Goal: Complete application form: Complete application form

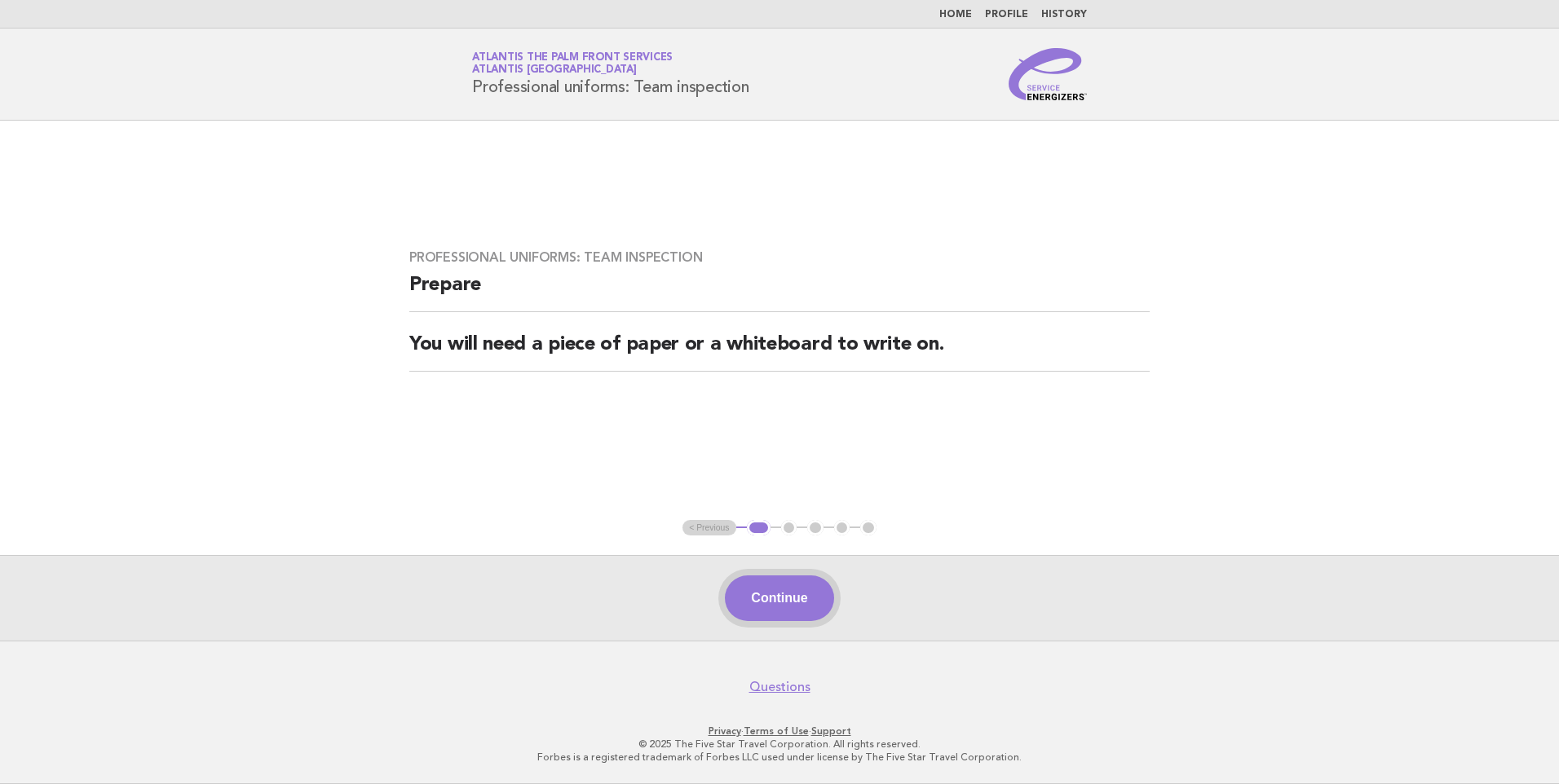
click at [746, 609] on button "Continue" at bounding box center [779, 598] width 109 height 45
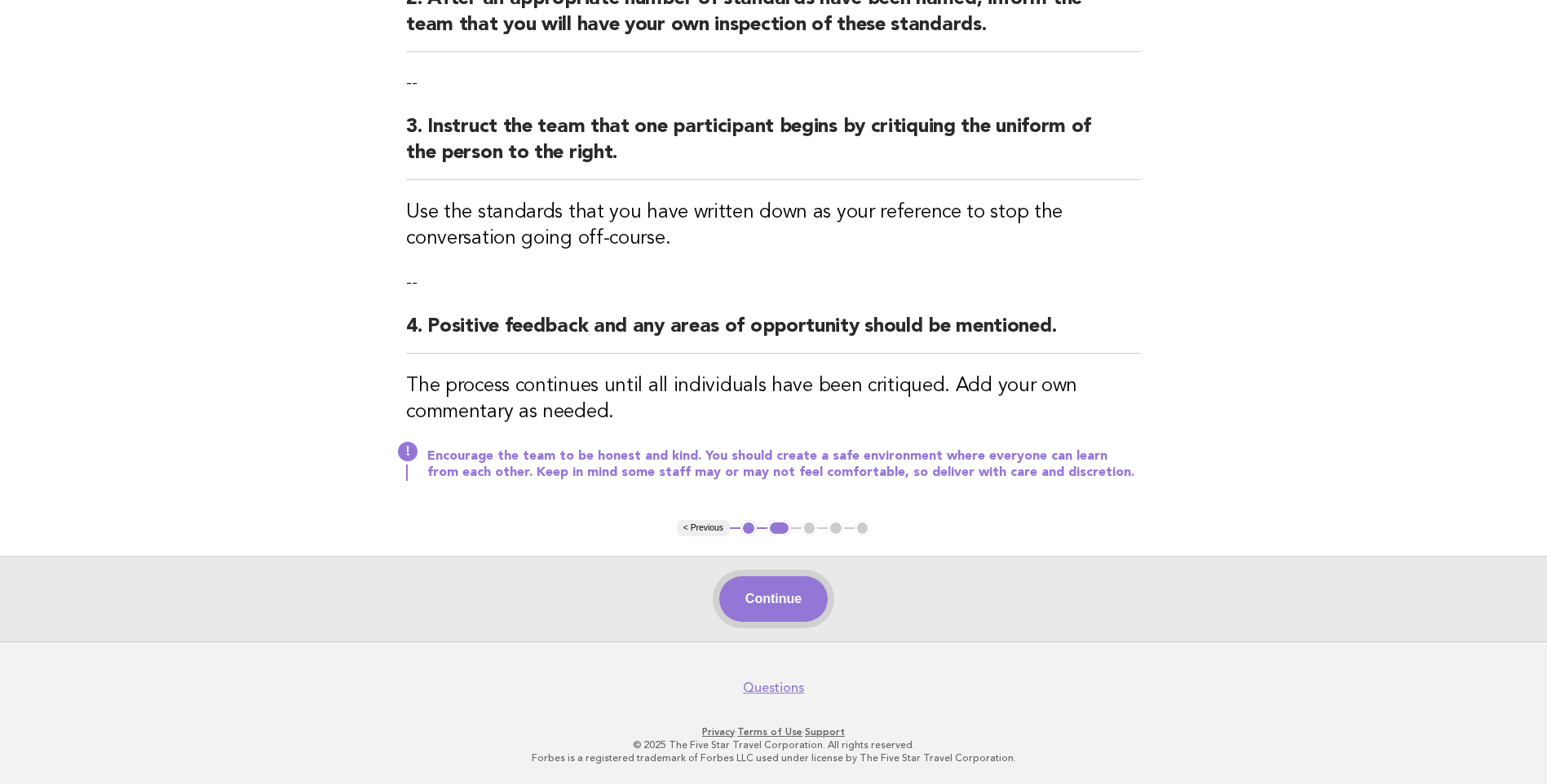
click at [747, 621] on button "Continue" at bounding box center [773, 599] width 109 height 45
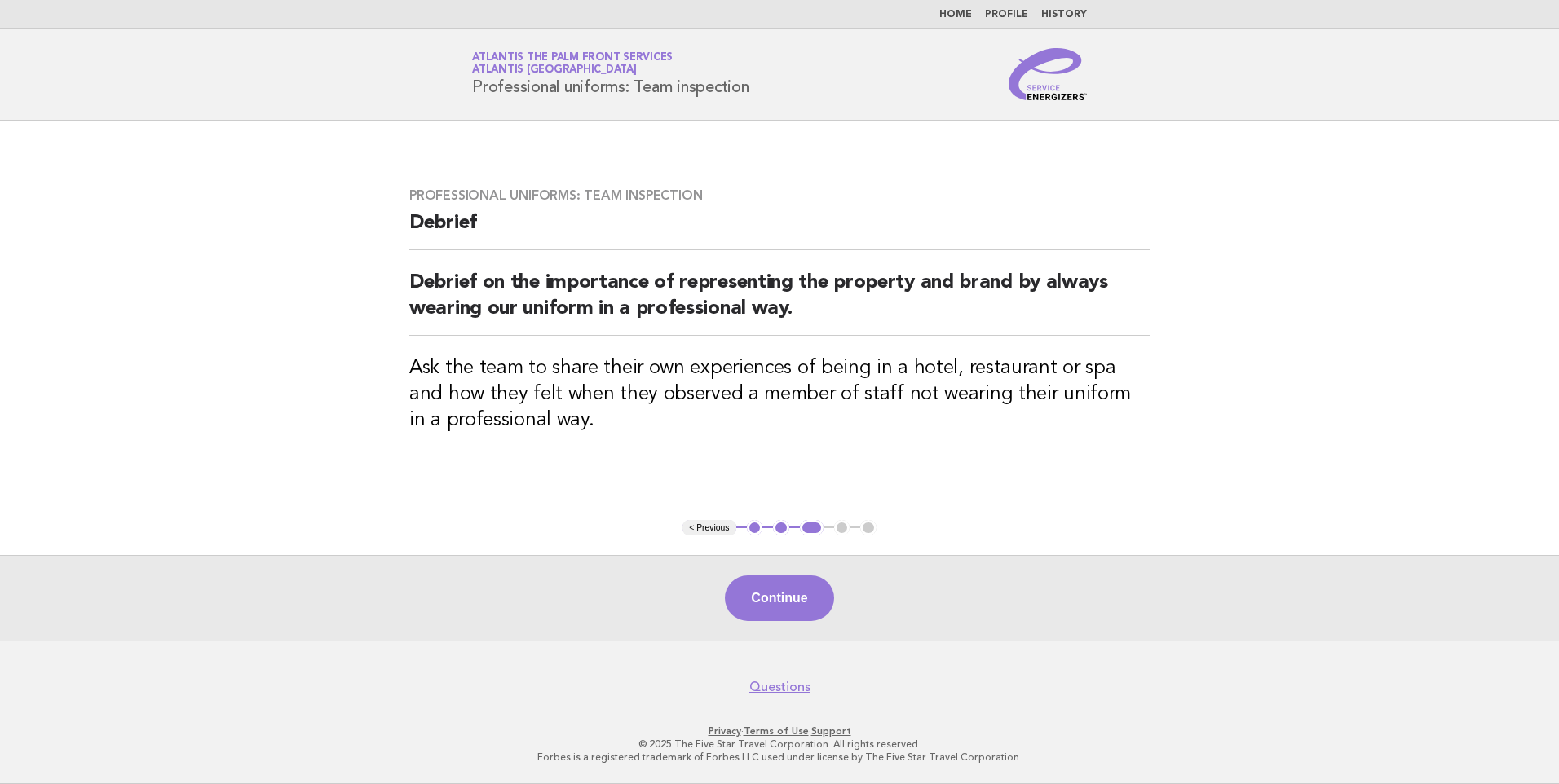
click at [746, 609] on button "Continue" at bounding box center [779, 598] width 109 height 45
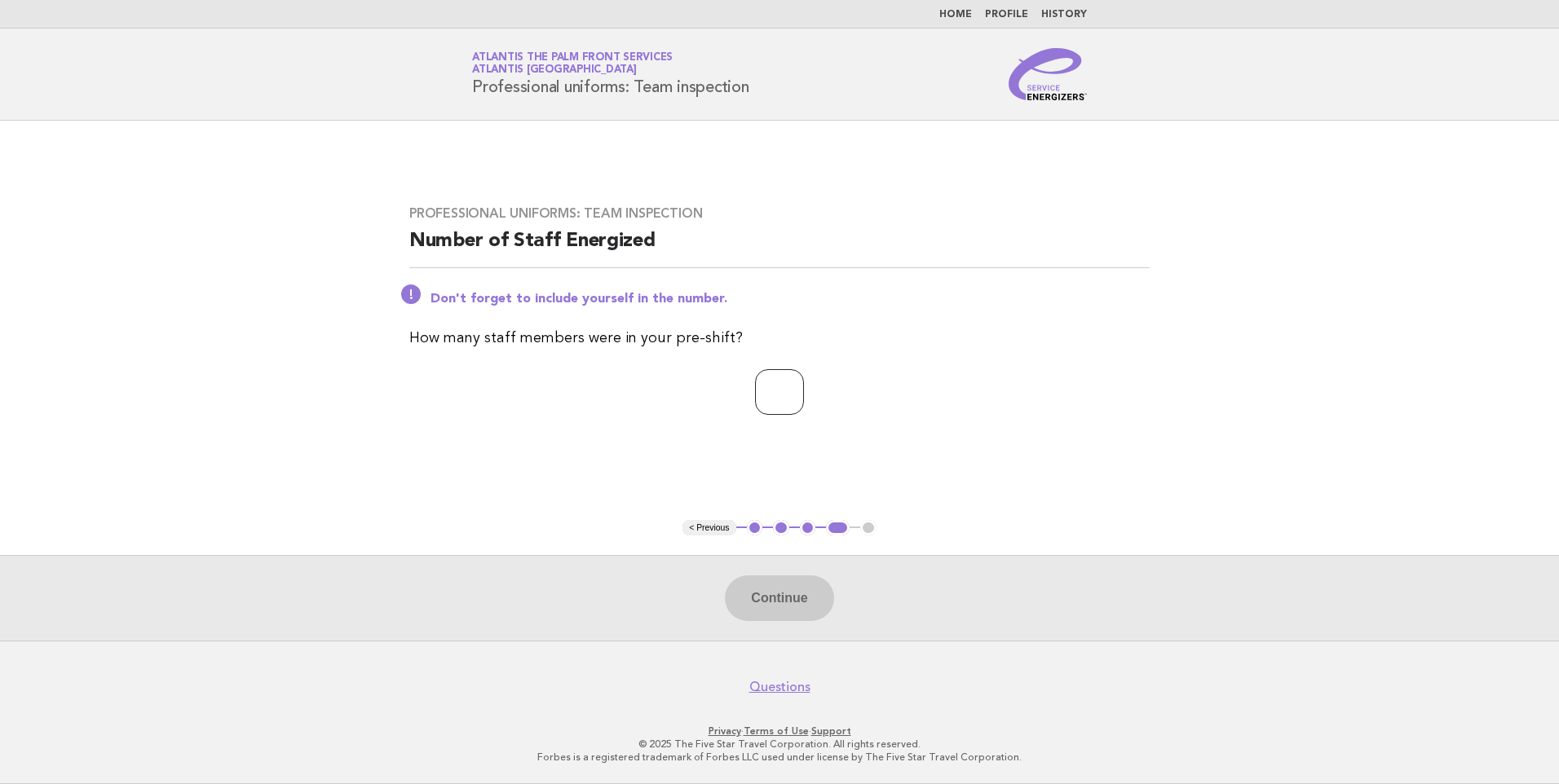
click at [764, 380] on input "number" at bounding box center [780, 392] width 49 height 45
type input "*"
click at [793, 609] on button "Continue" at bounding box center [779, 598] width 109 height 45
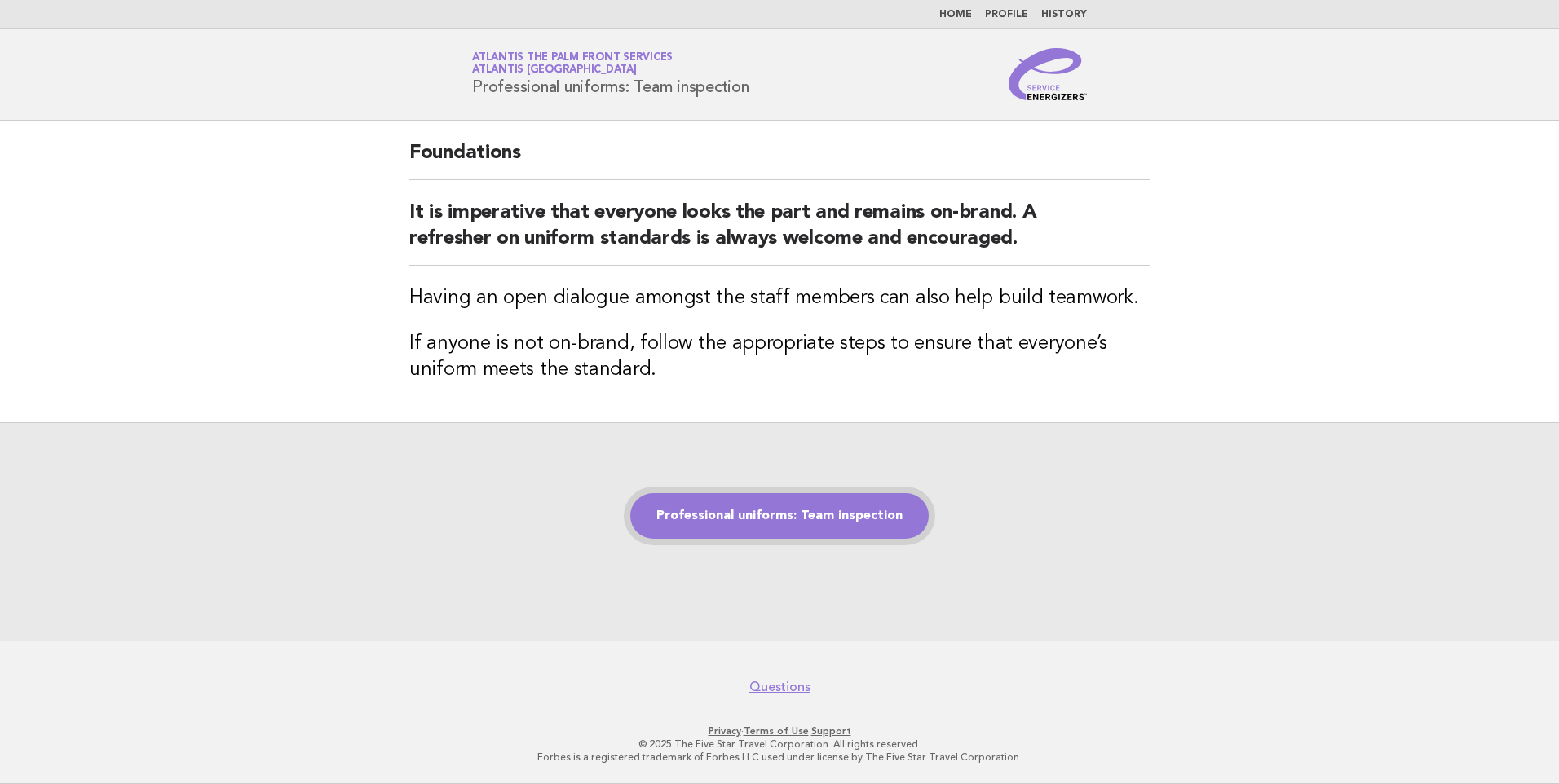
click at [772, 506] on link "Professional uniforms: Team inspection" at bounding box center [780, 516] width 298 height 45
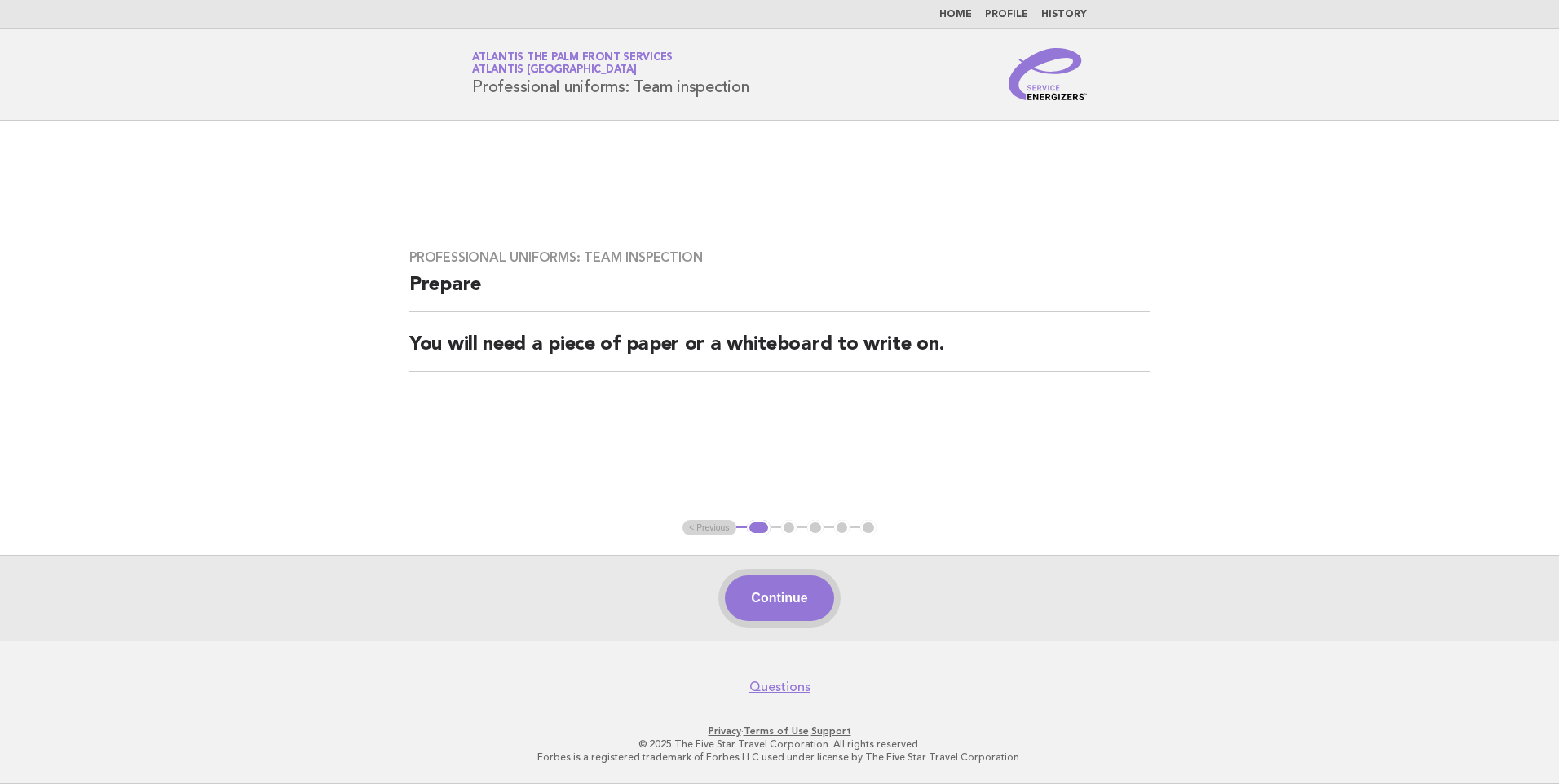
click at [809, 597] on button "Continue" at bounding box center [779, 598] width 109 height 45
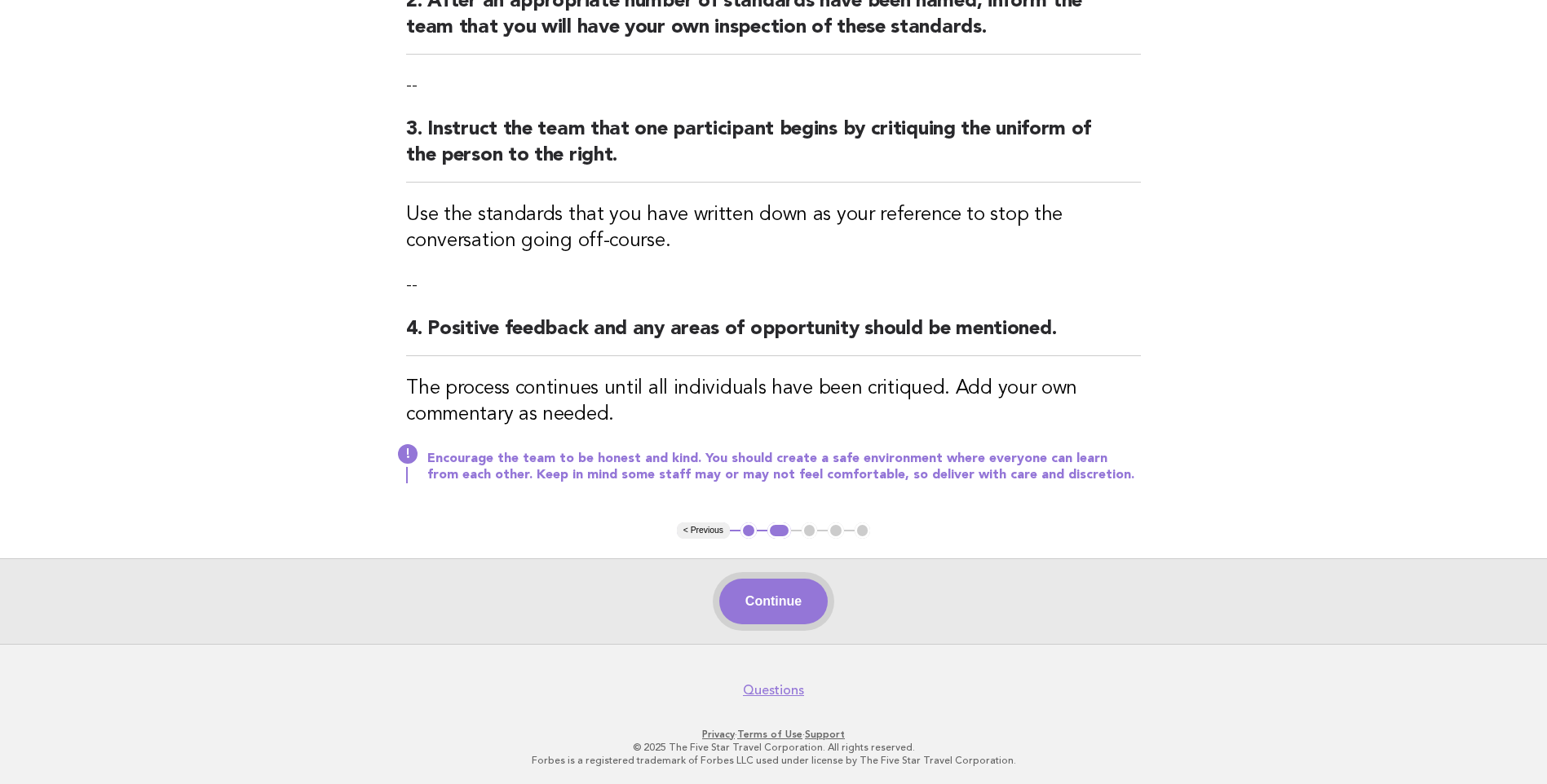
click at [752, 596] on button "Continue" at bounding box center [773, 601] width 109 height 45
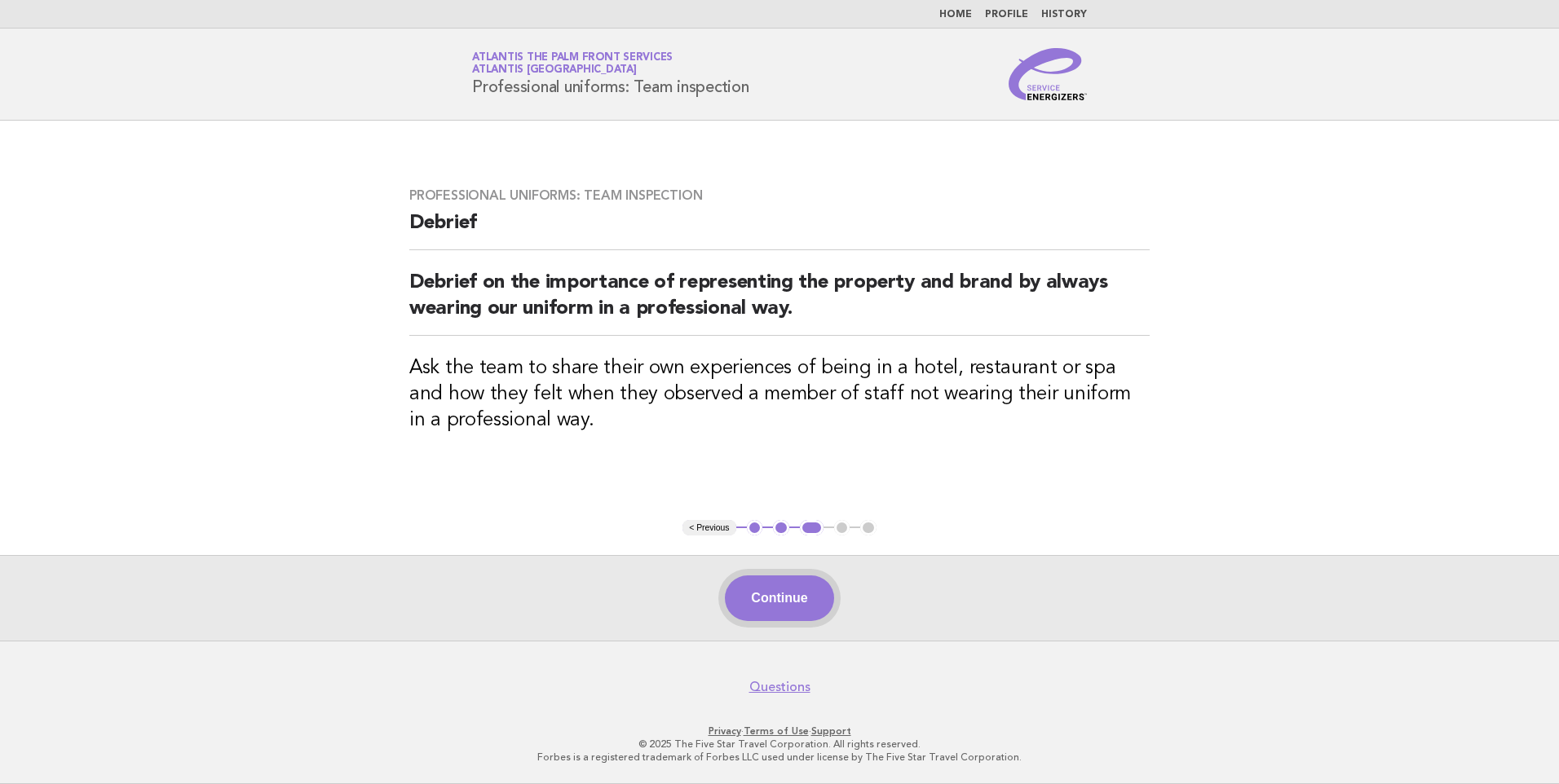
click at [785, 583] on button "Continue" at bounding box center [779, 598] width 109 height 45
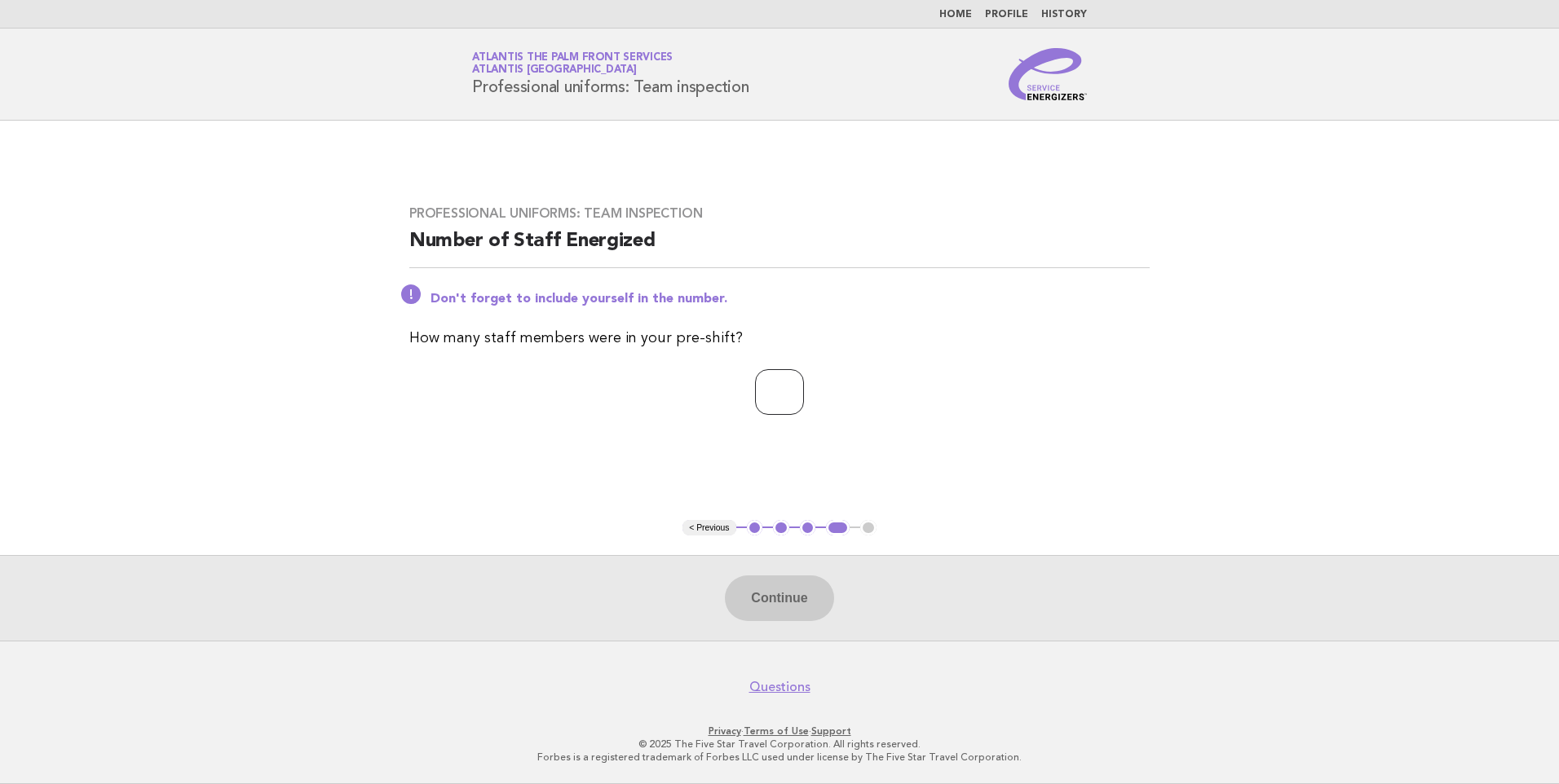
click at [759, 396] on input "number" at bounding box center [780, 392] width 49 height 45
type input "*"
click at [751, 594] on button "Continue" at bounding box center [779, 598] width 109 height 45
